Goal: Information Seeking & Learning: Find specific fact

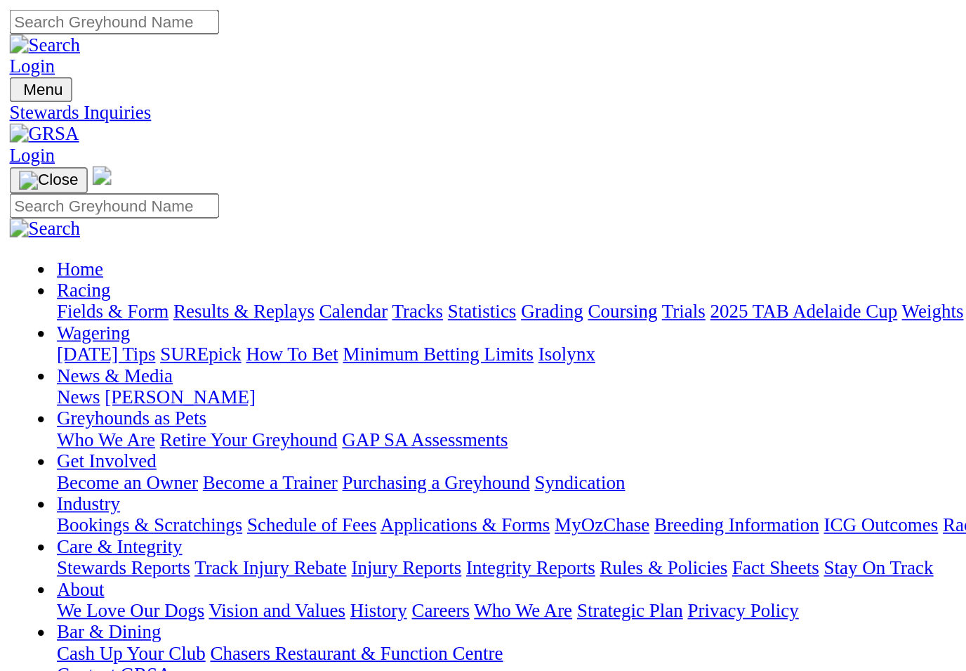
click at [65, 166] on link "Racing" at bounding box center [50, 172] width 32 height 12
click at [50, 178] on link "Fields & Form" at bounding box center [67, 184] width 66 height 12
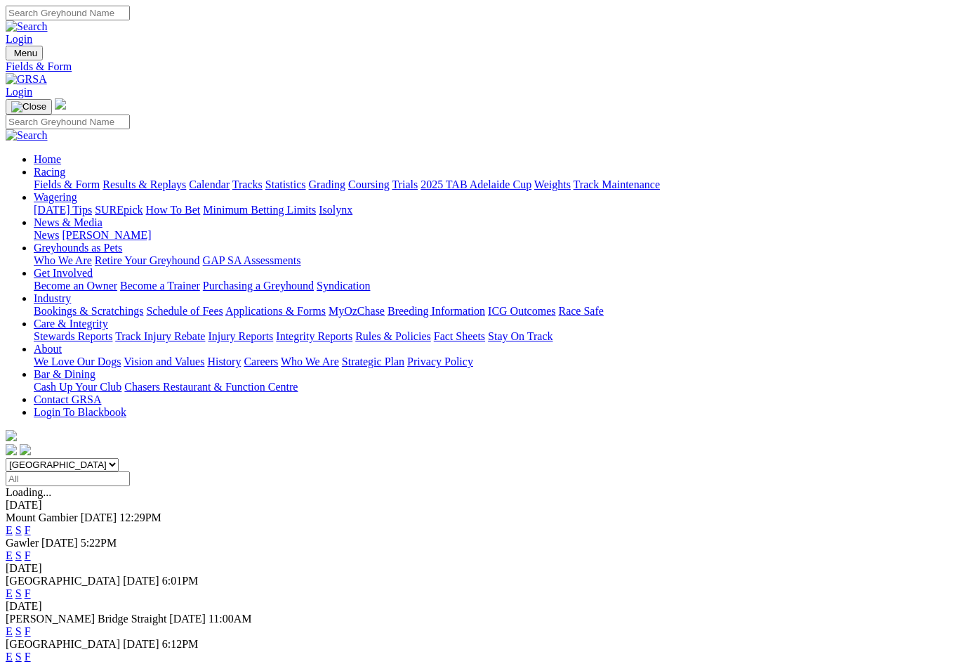
click at [31, 549] on link "F" at bounding box center [28, 555] width 6 height 12
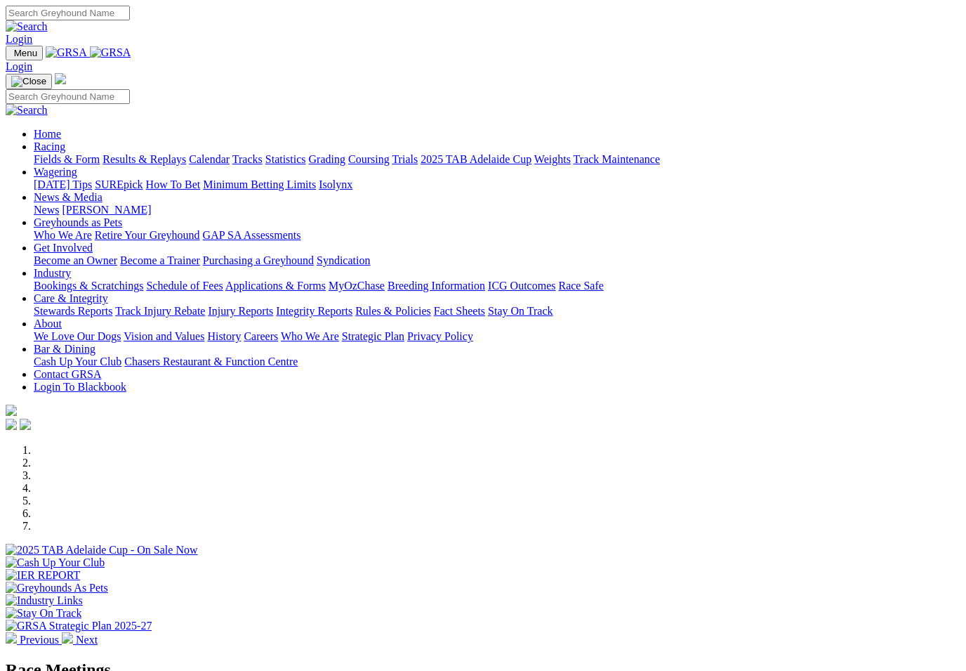
click at [65, 140] on link "Racing" at bounding box center [50, 146] width 32 height 12
click at [168, 153] on link "Results & Replays" at bounding box center [145, 159] width 84 height 12
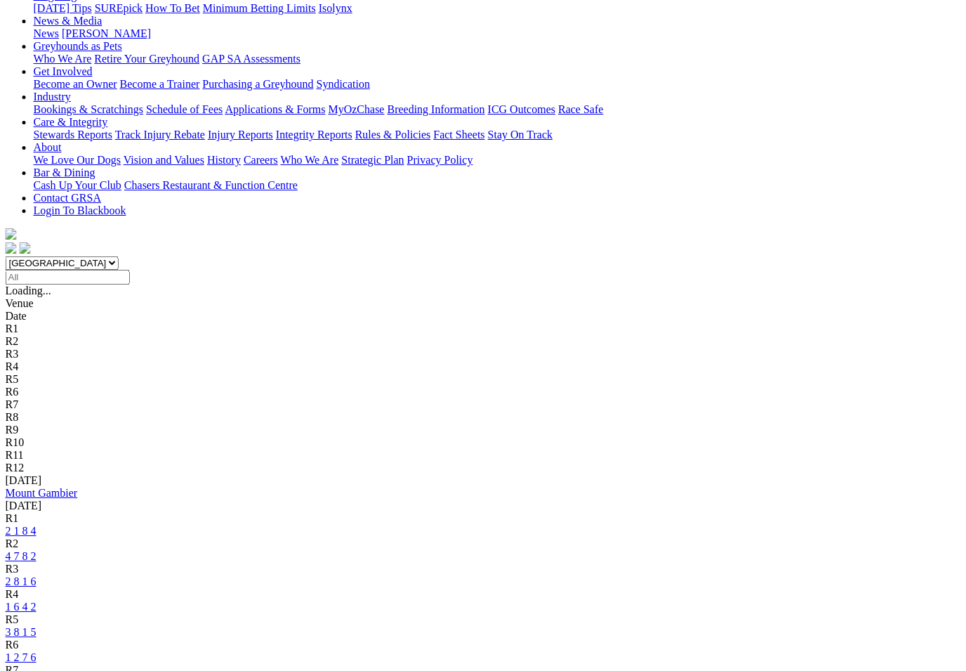
scroll to position [198, 4]
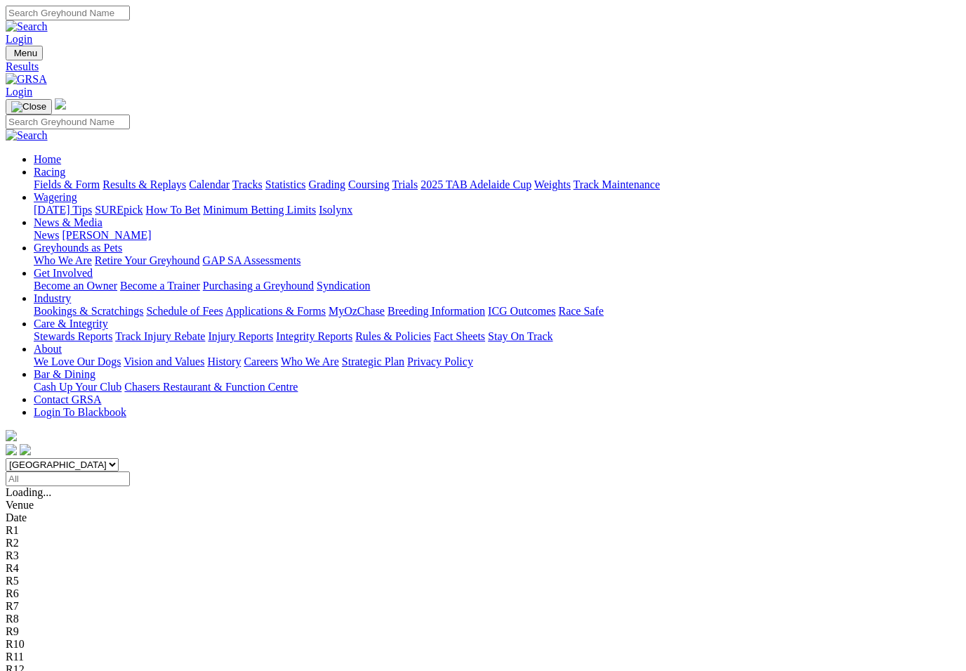
scroll to position [199, 4]
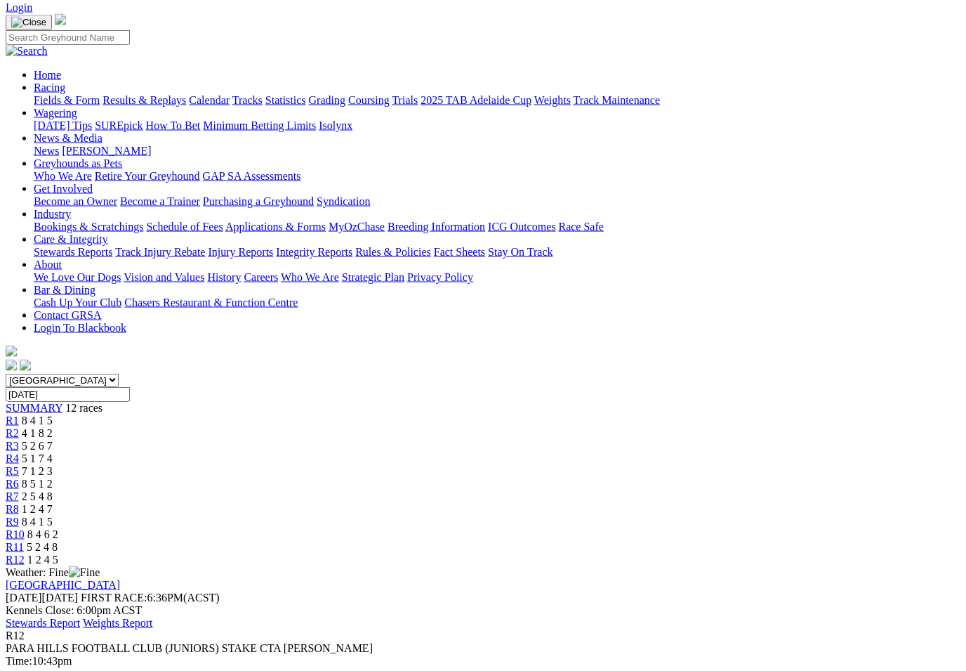
scroll to position [86, 0]
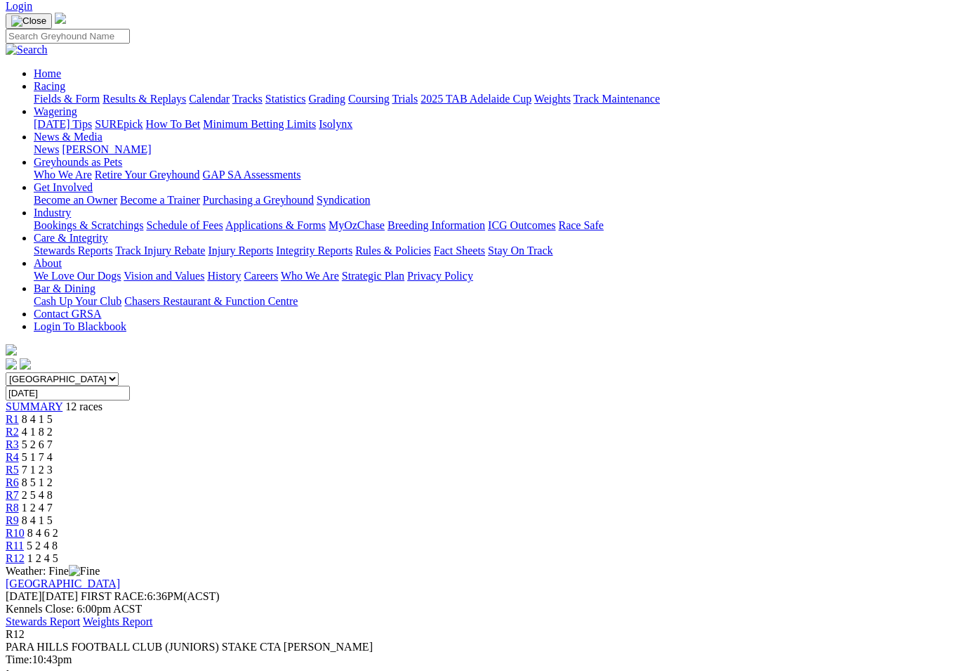
click at [19, 464] on span "R5" at bounding box center [12, 470] width 13 height 12
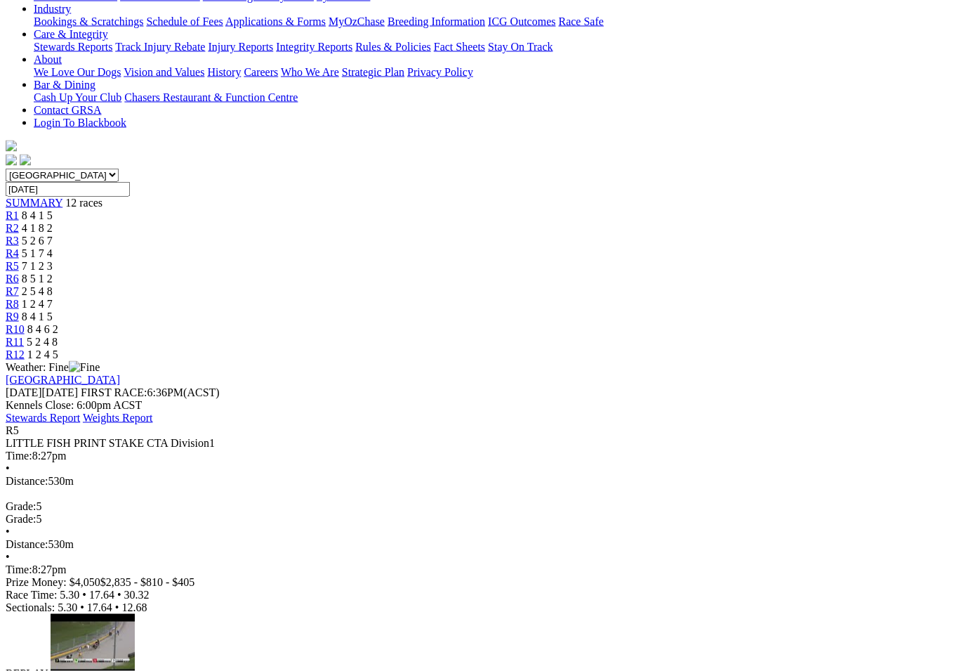
scroll to position [290, 0]
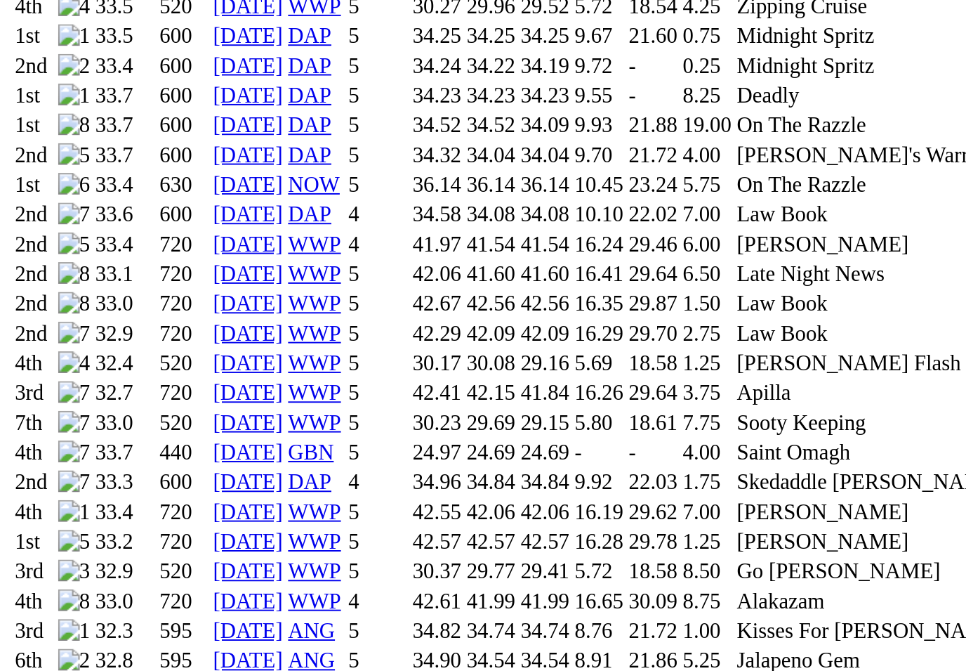
scroll to position [1106, 0]
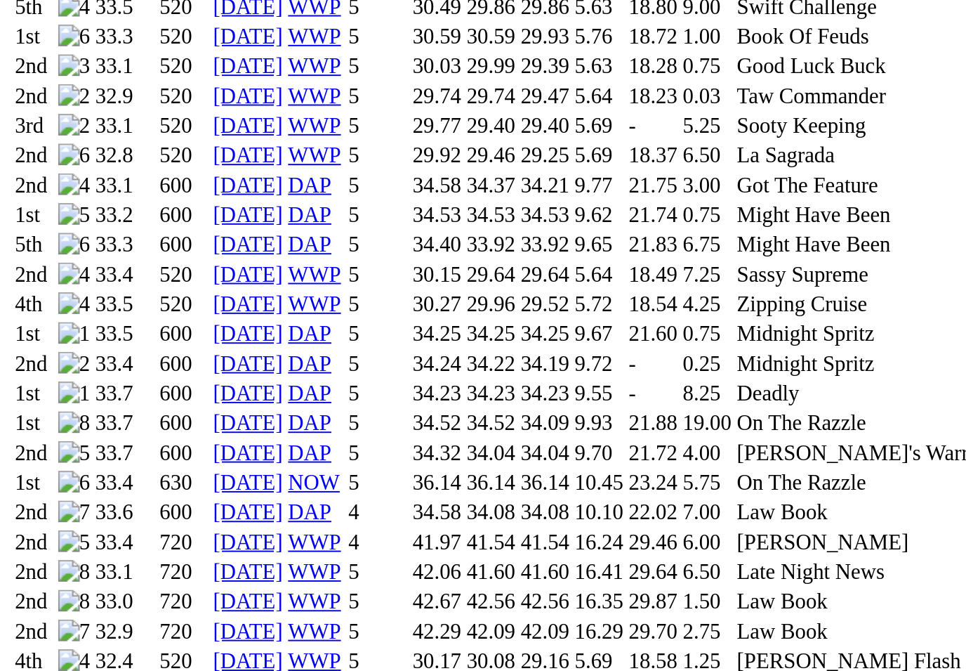
click at [28, 492] on td "4th" at bounding box center [17, 499] width 21 height 14
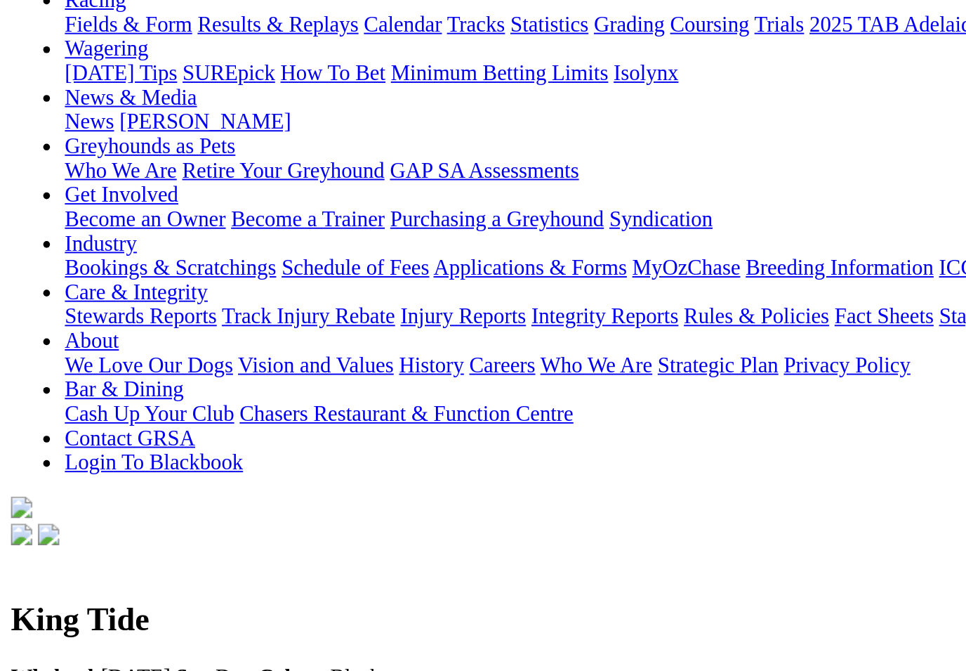
scroll to position [171, 0]
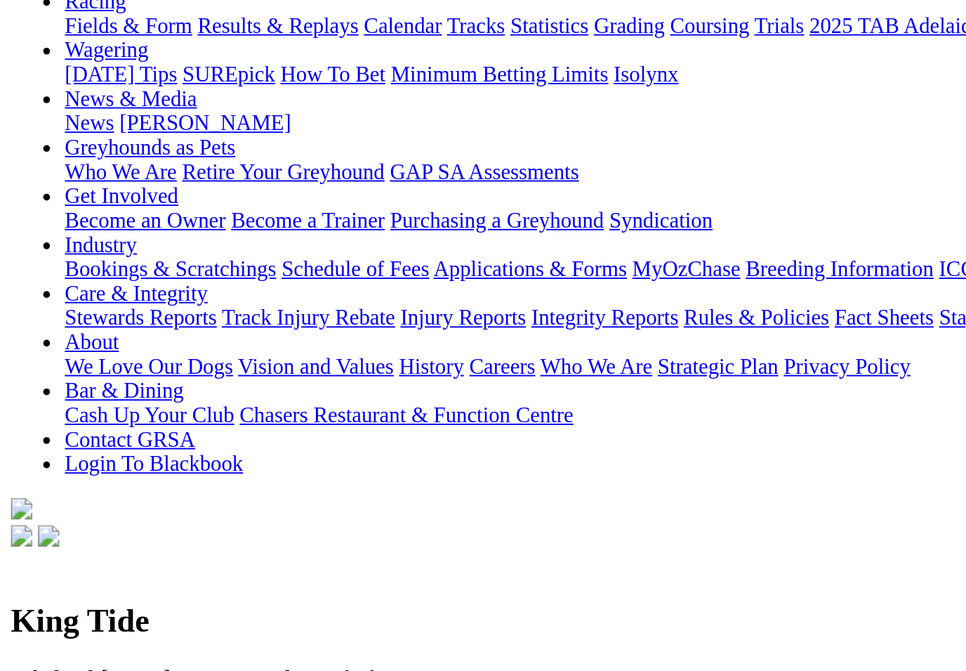
click at [62, 384] on div "Trainer: Ben Rawlings Location: Lewiston" at bounding box center [483, 396] width 955 height 25
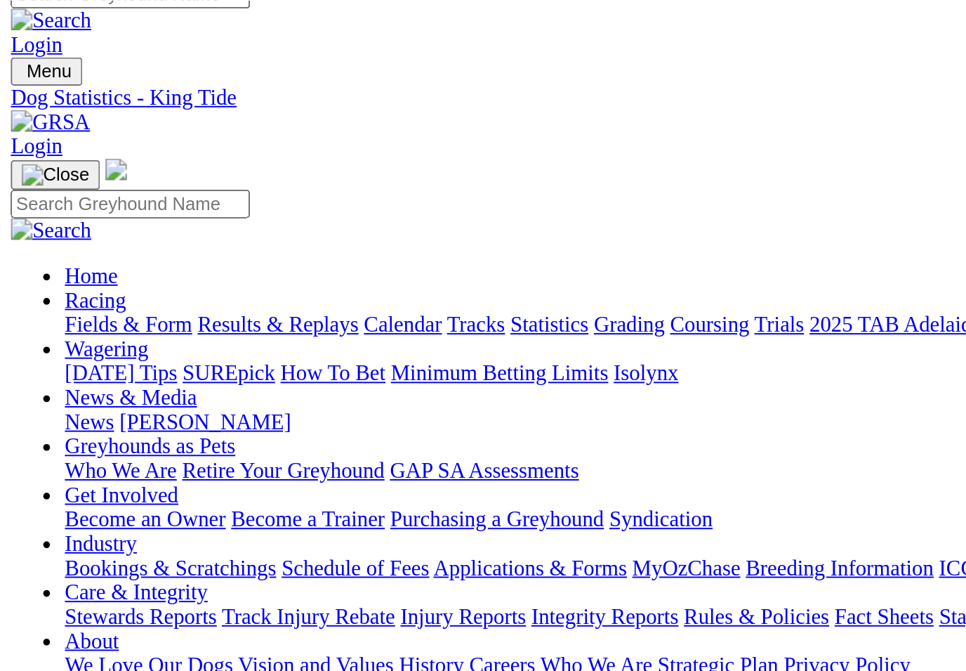
scroll to position [15, 0]
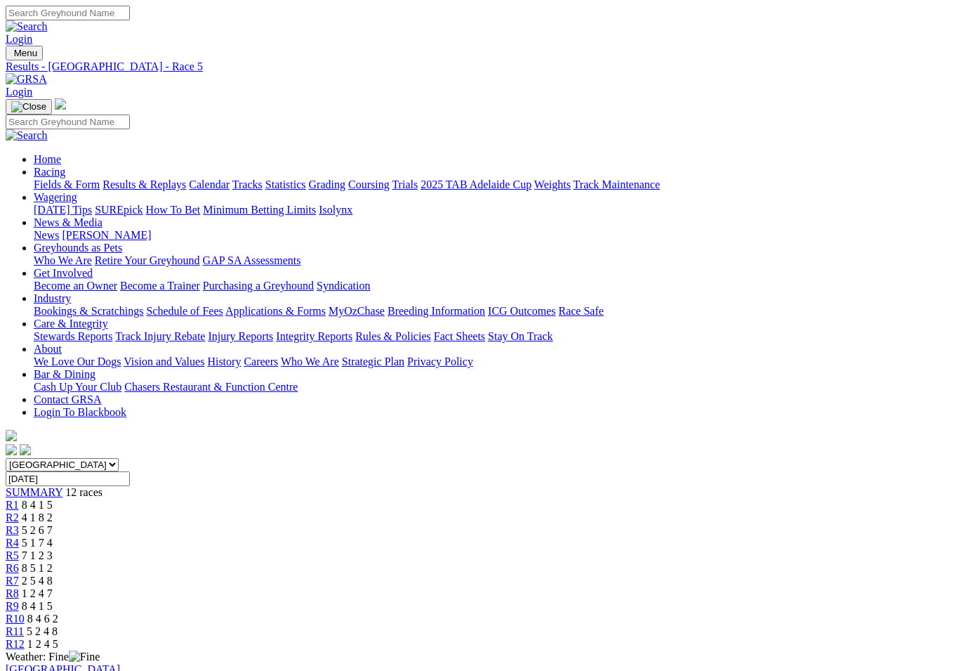
scroll to position [313, 0]
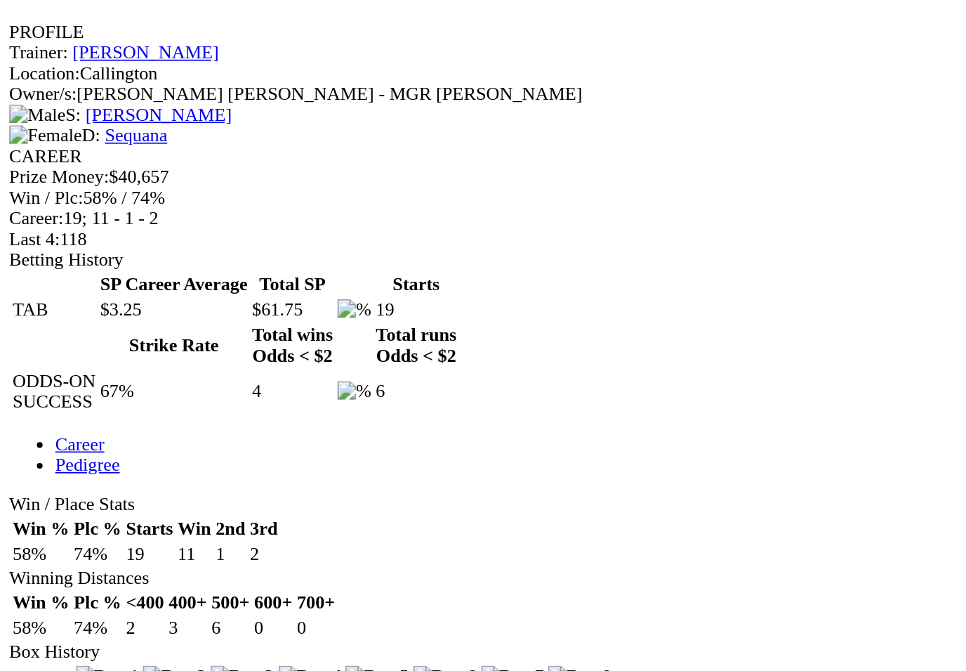
scroll to position [174, 0]
